Goal: Find specific page/section

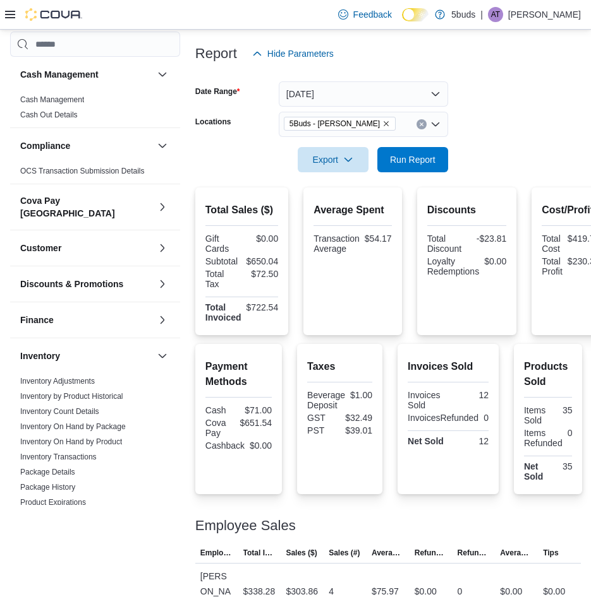
scroll to position [505, 0]
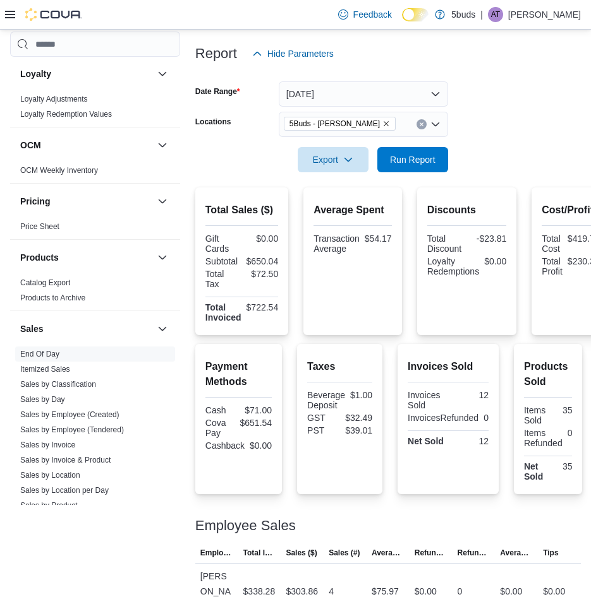
click at [553, 16] on p "[PERSON_NAME]" at bounding box center [544, 14] width 73 height 15
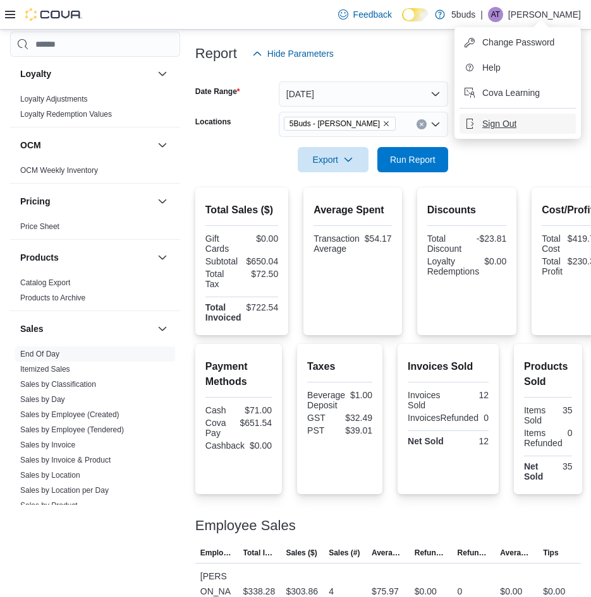
click at [519, 128] on button "Sign Out" at bounding box center [517, 124] width 116 height 20
